Goal: Browse casually

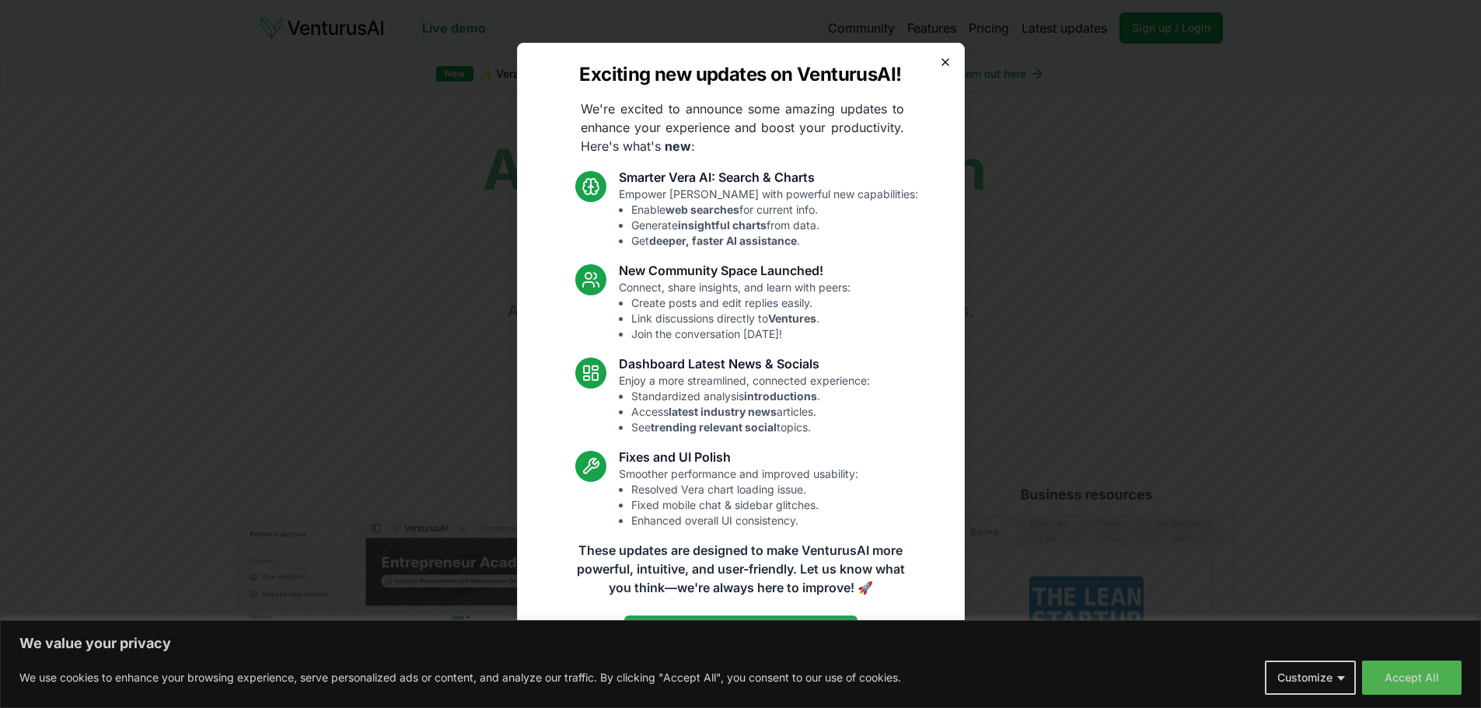
click at [945, 56] on icon "button" at bounding box center [945, 62] width 12 height 12
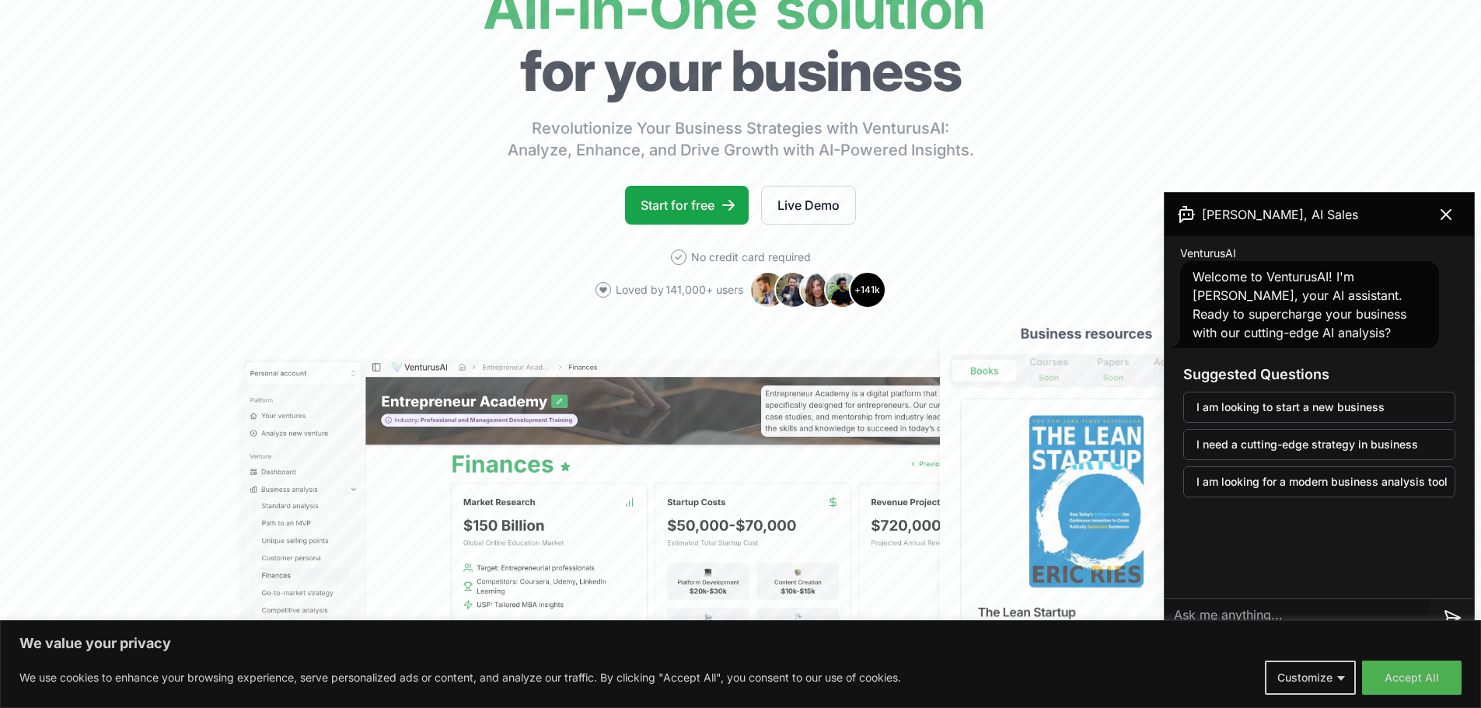
scroll to position [156, 0]
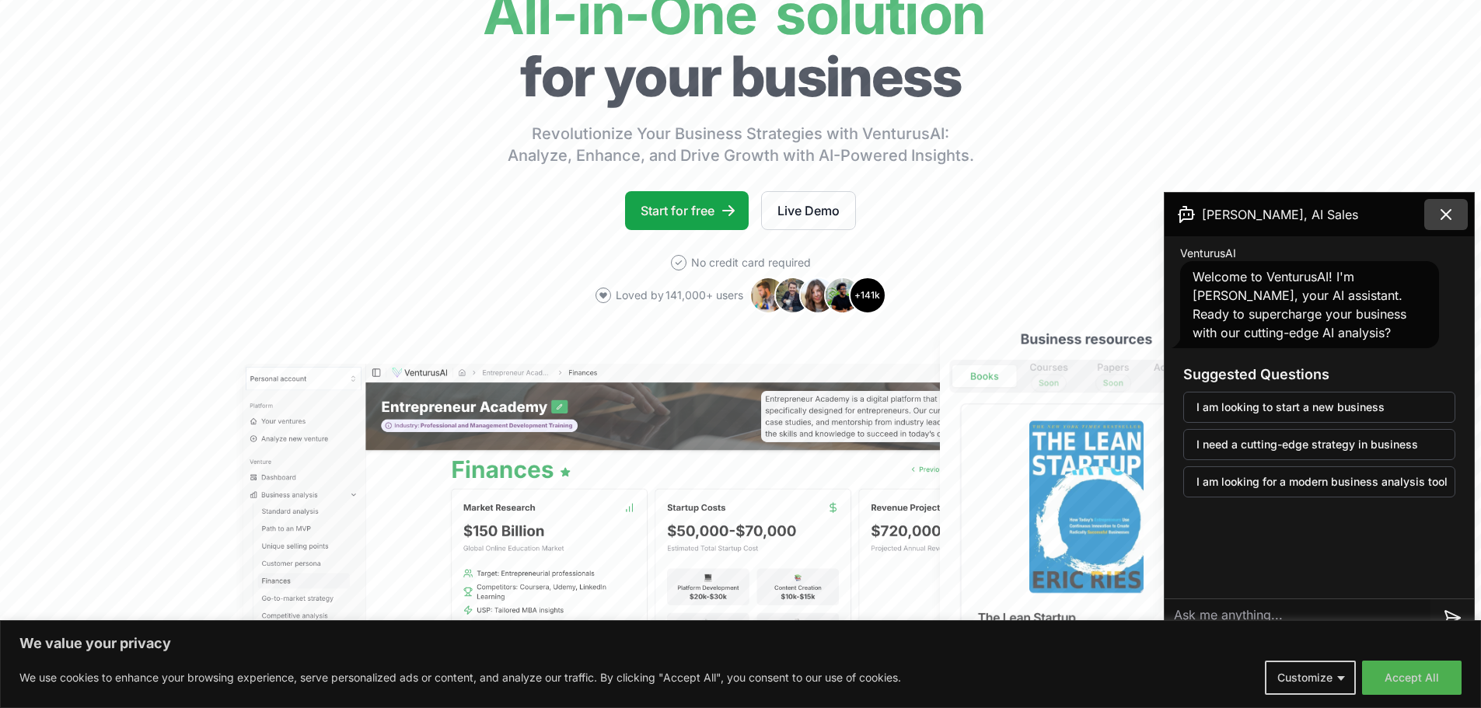
click at [1450, 214] on icon at bounding box center [1446, 214] width 19 height 19
